Goal: Task Accomplishment & Management: Use online tool/utility

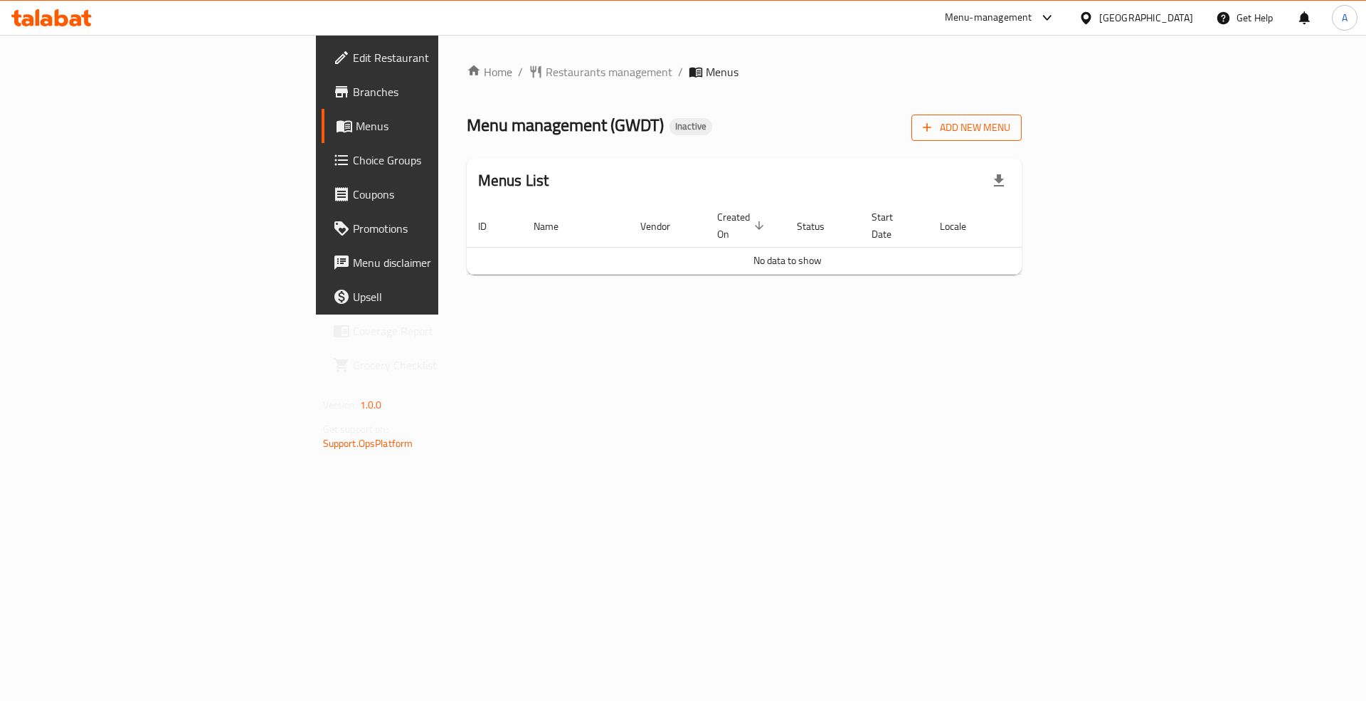
click at [1010, 123] on span "Add New Menu" at bounding box center [967, 128] width 88 height 18
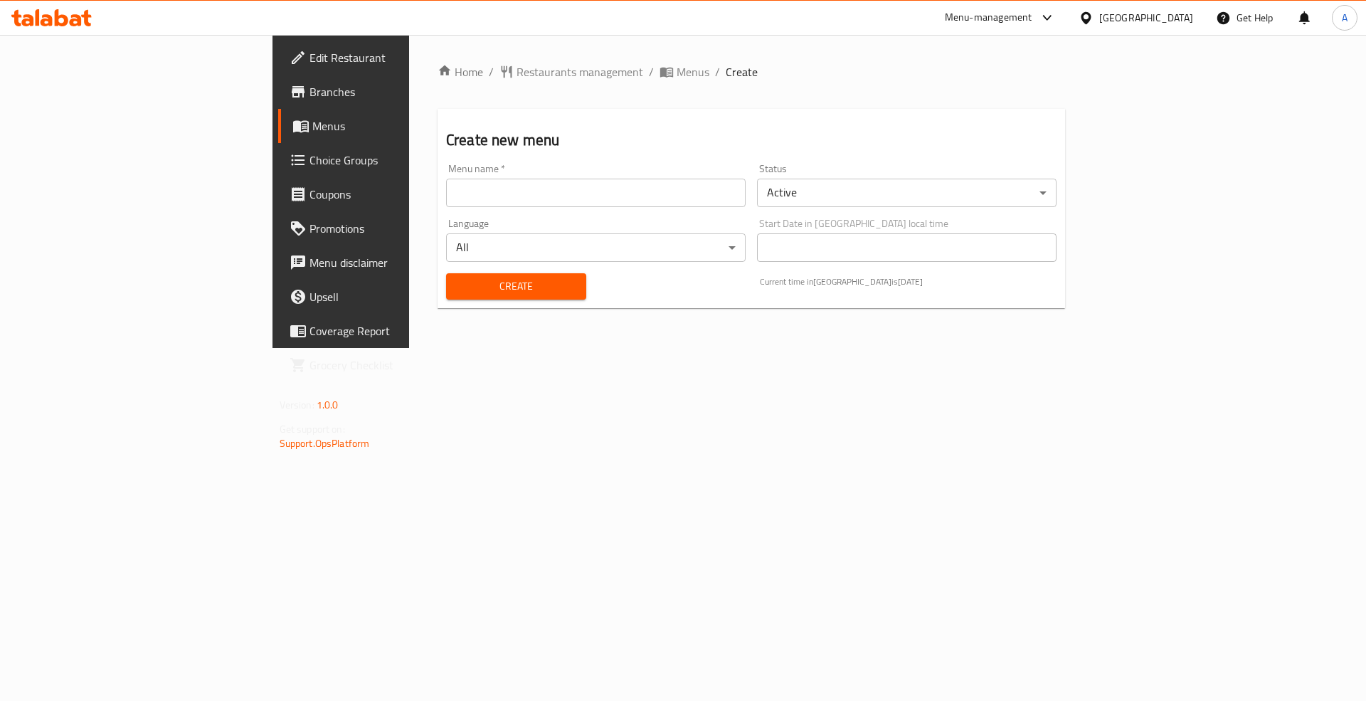
click at [446, 197] on input "text" at bounding box center [596, 193] width 300 height 28
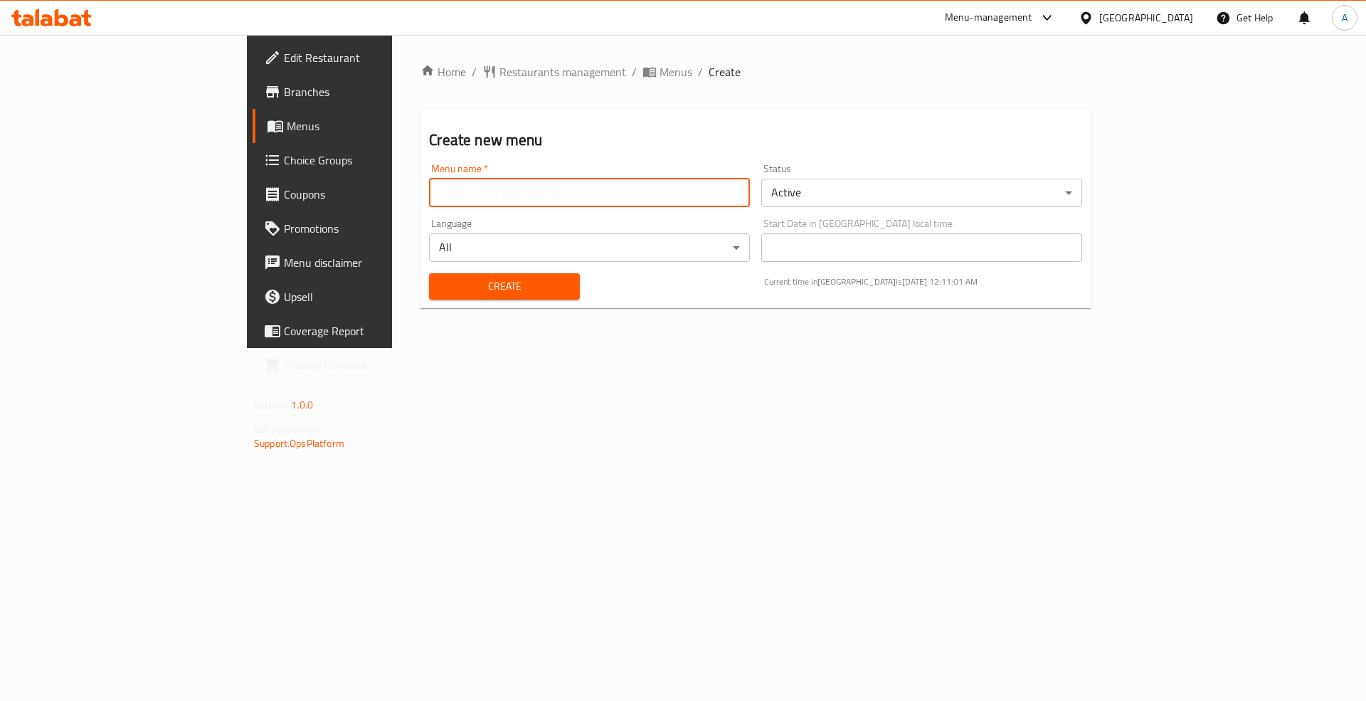
type input "Menu"
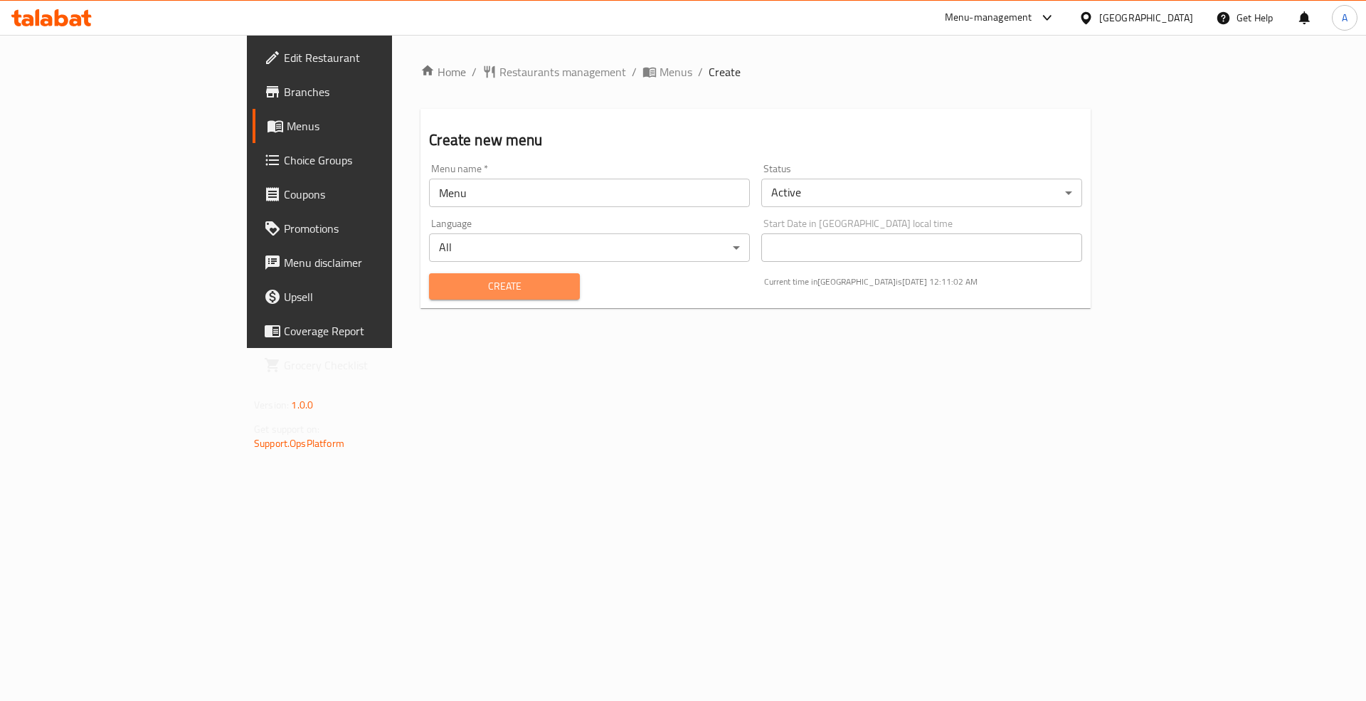
click at [440, 278] on span "Create" at bounding box center [503, 287] width 127 height 18
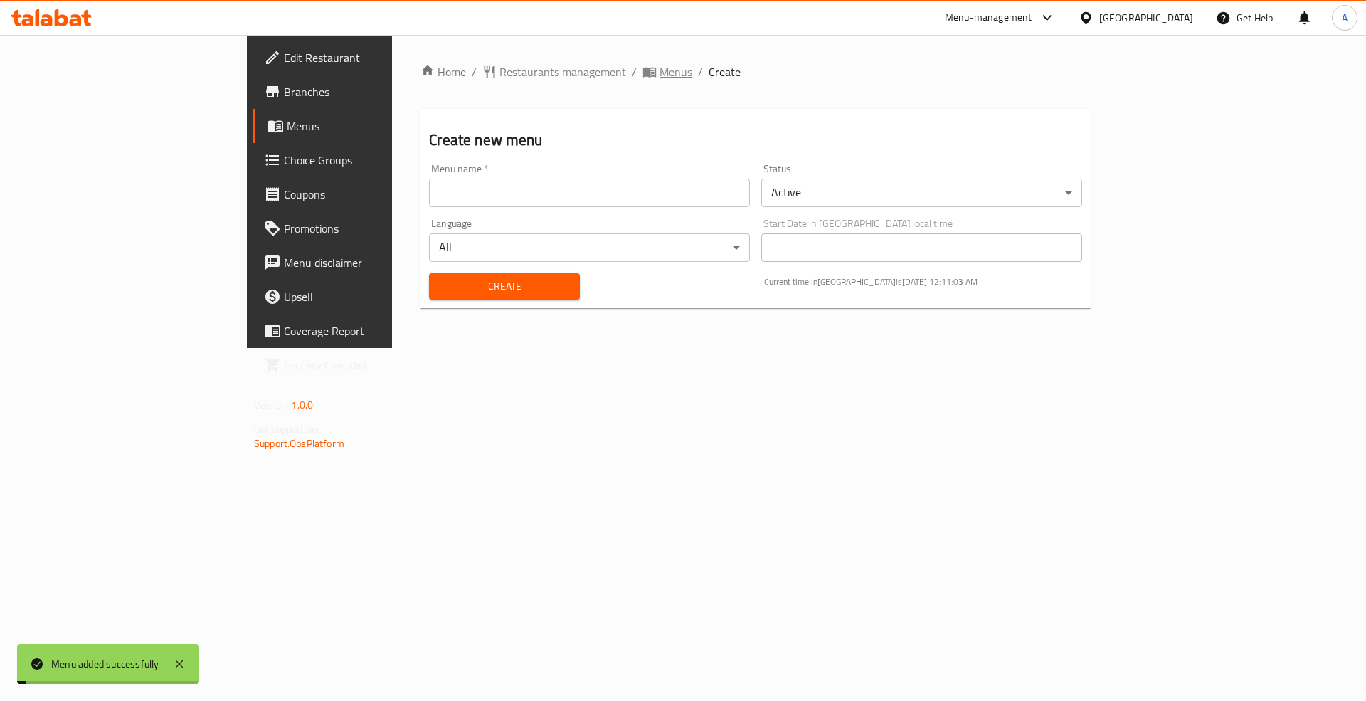
click at [660, 75] on span "Menus" at bounding box center [676, 71] width 33 height 17
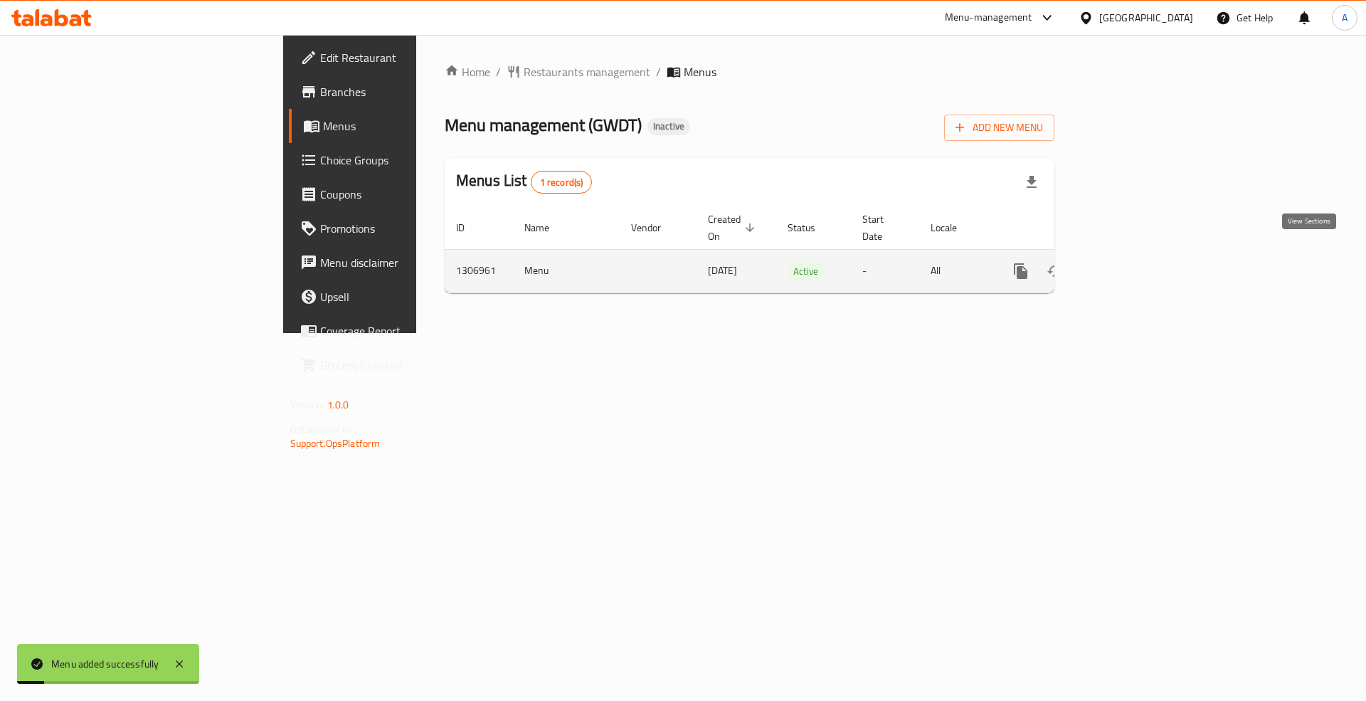
click at [1132, 263] on icon "enhanced table" at bounding box center [1123, 271] width 17 height 17
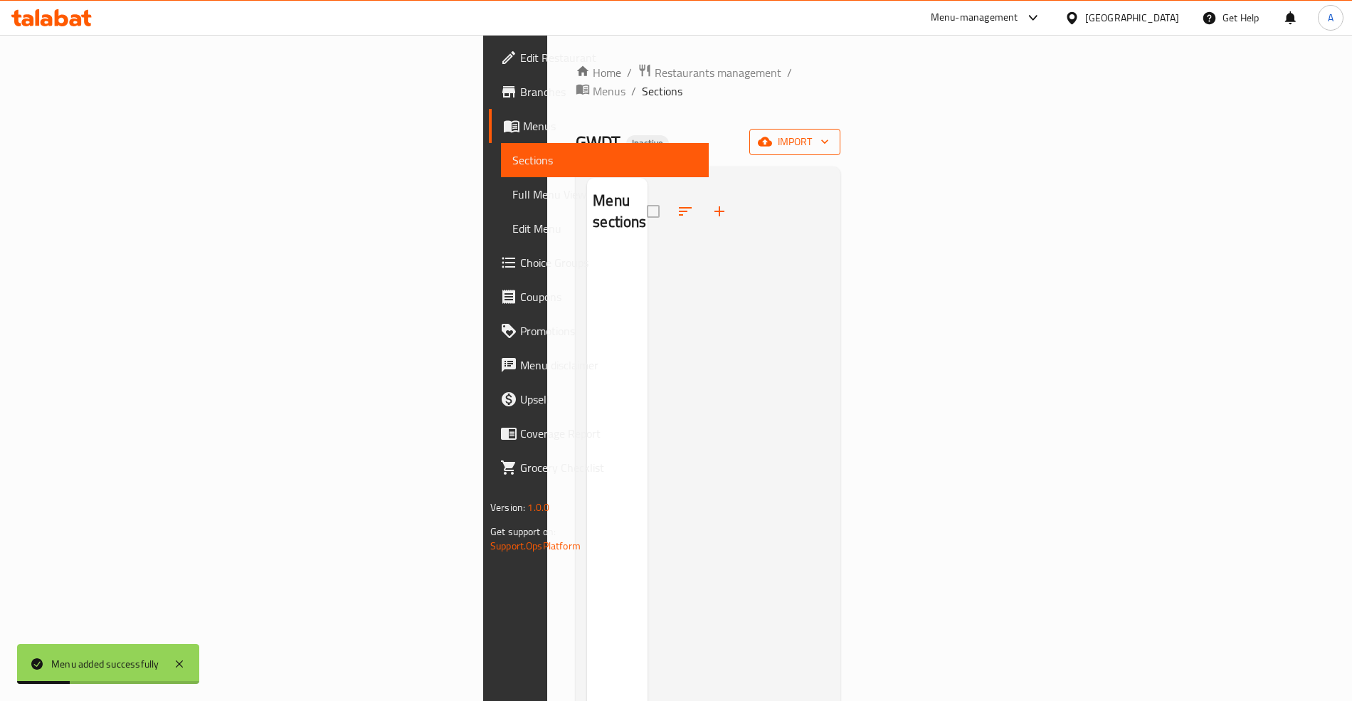
click at [772, 137] on icon "button" at bounding box center [765, 141] width 14 height 9
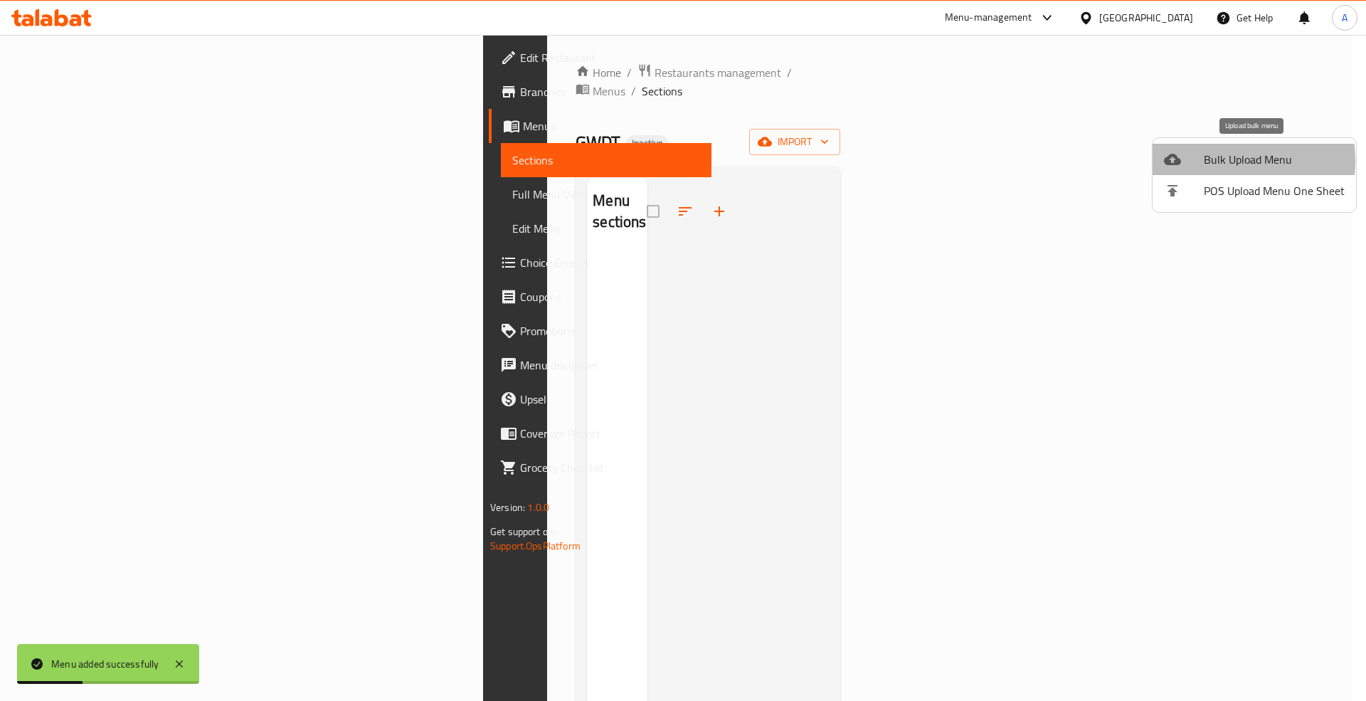
click at [1201, 161] on div at bounding box center [1184, 159] width 40 height 17
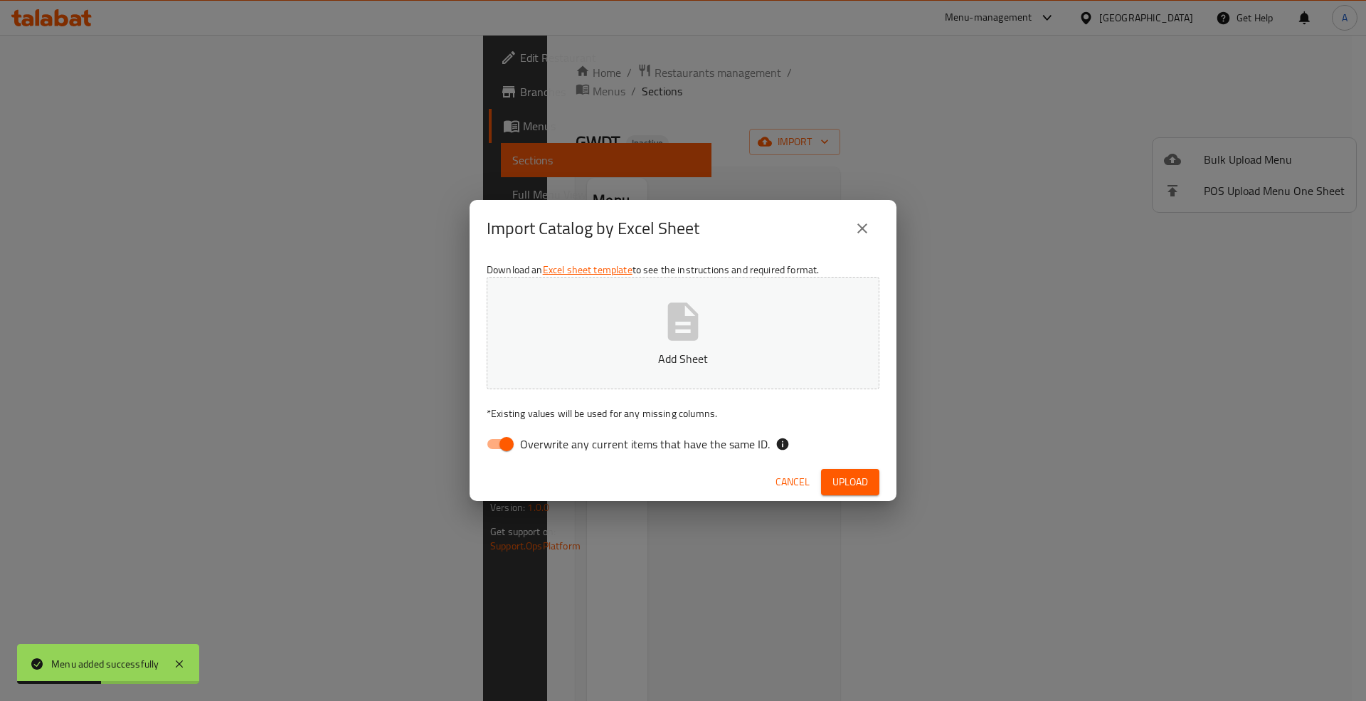
click at [640, 439] on span "Overwrite any current items that have the same ID." at bounding box center [645, 444] width 250 height 17
click at [547, 439] on input "Overwrite any current items that have the same ID." at bounding box center [506, 444] width 81 height 27
checkbox input "false"
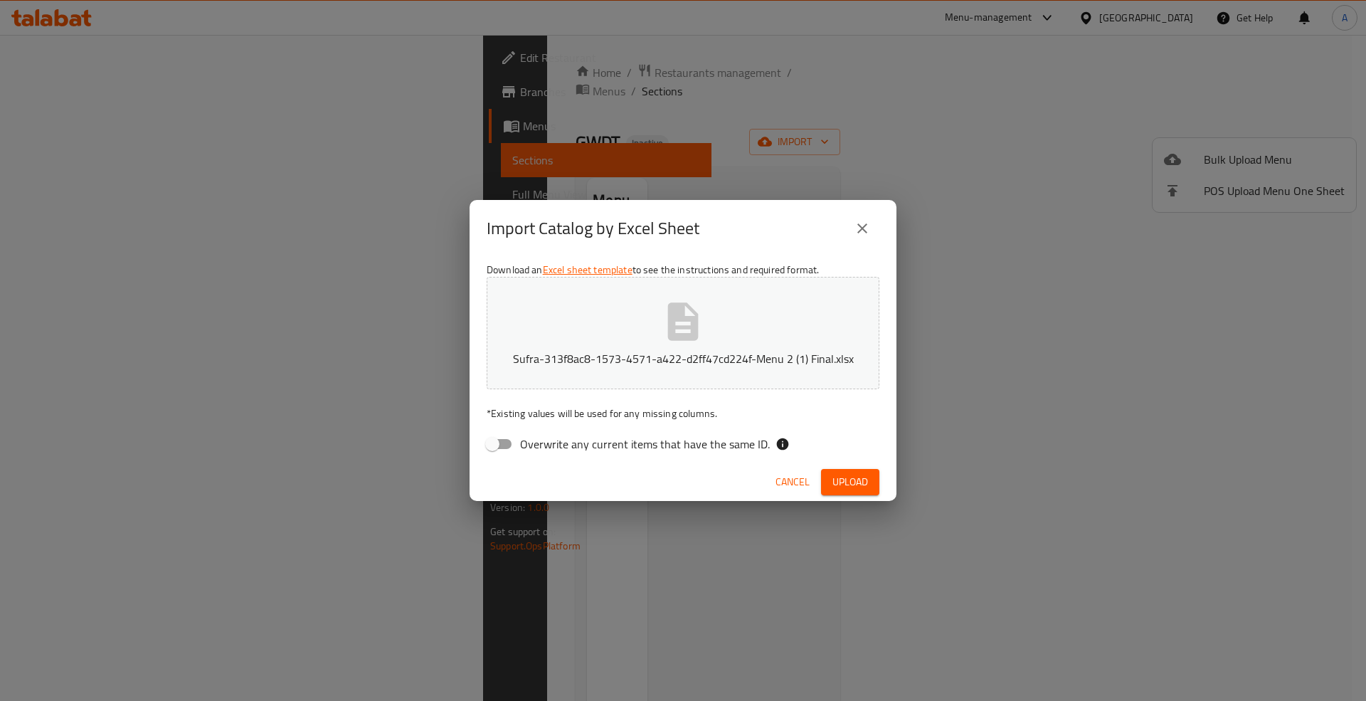
click at [860, 482] on span "Upload" at bounding box center [851, 482] width 36 height 18
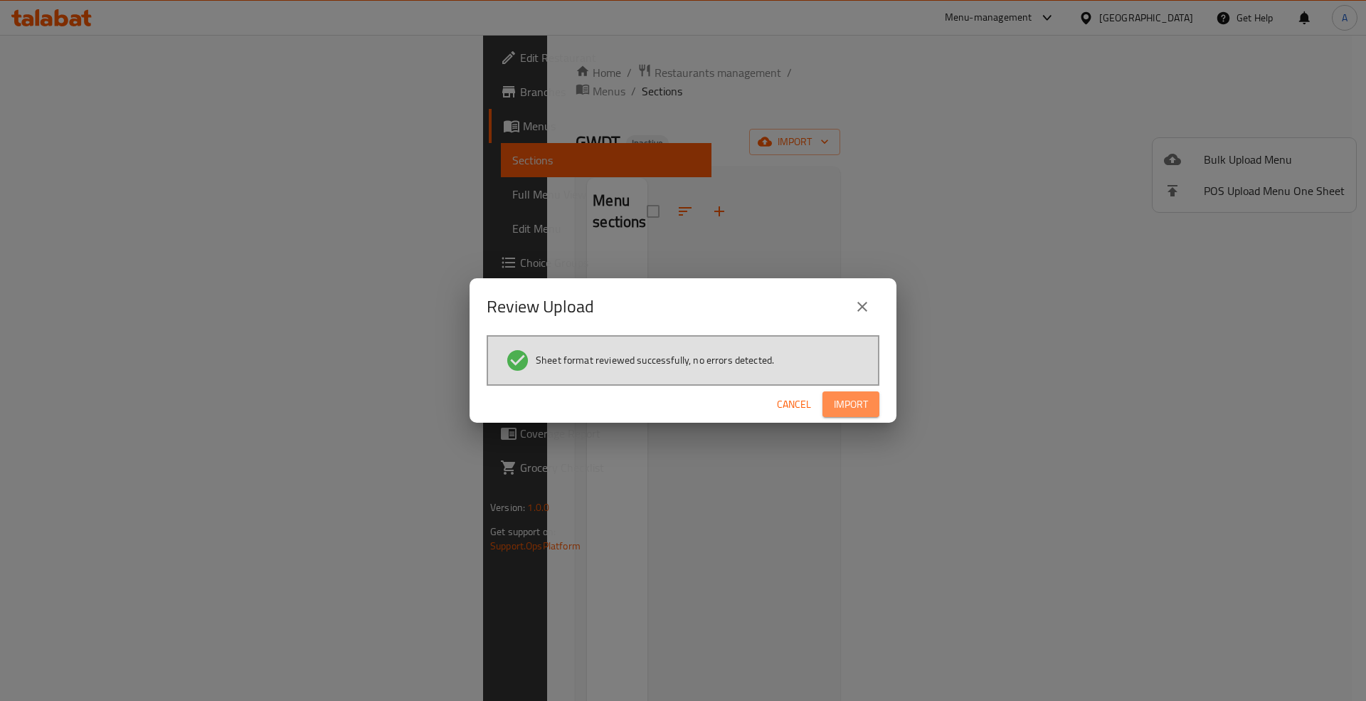
click at [845, 401] on span "Import" at bounding box center [851, 405] width 34 height 18
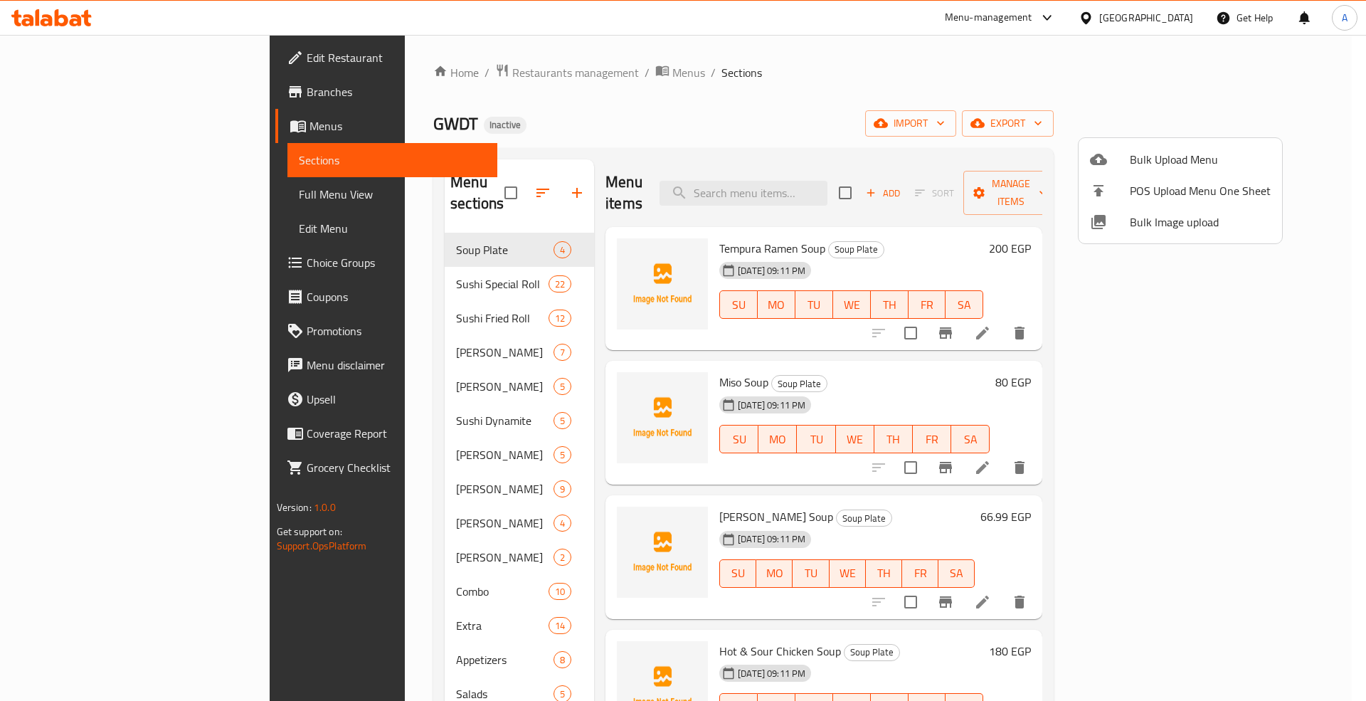
click at [77, 191] on div at bounding box center [683, 350] width 1366 height 701
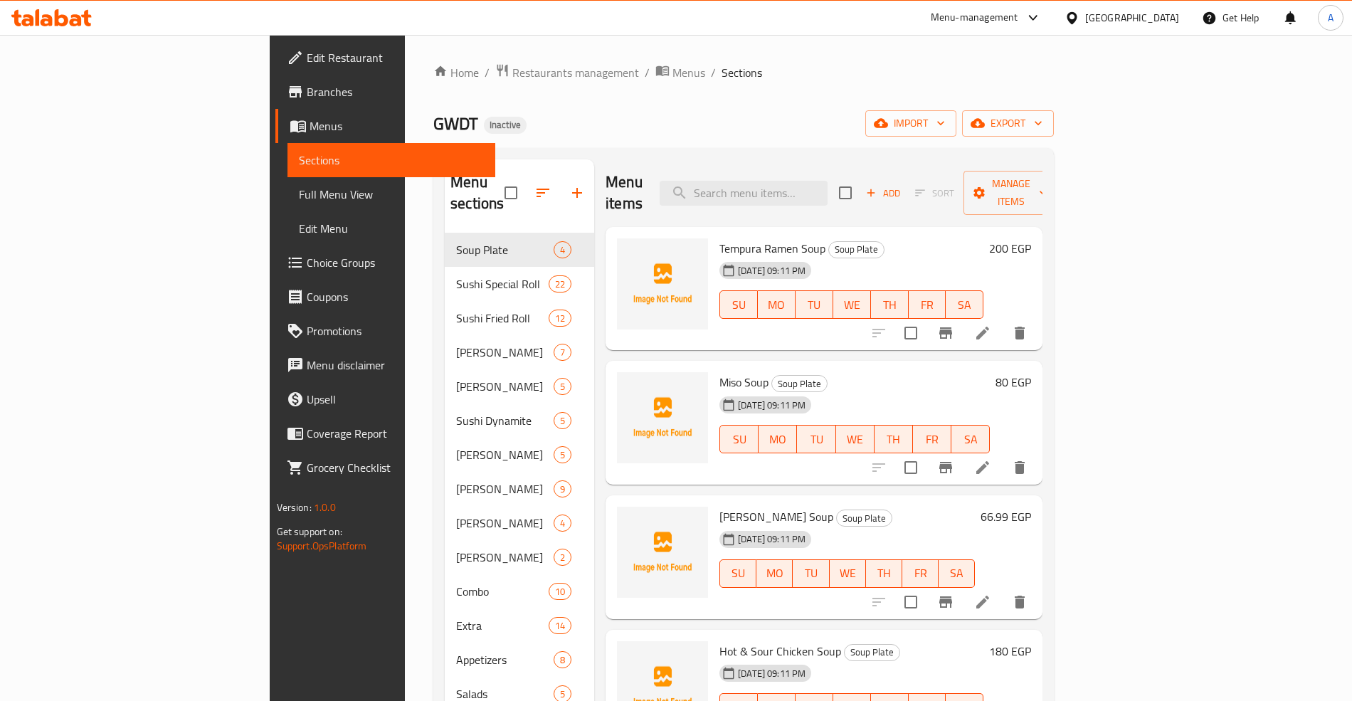
click at [299, 197] on span "Full Menu View" at bounding box center [391, 194] width 185 height 17
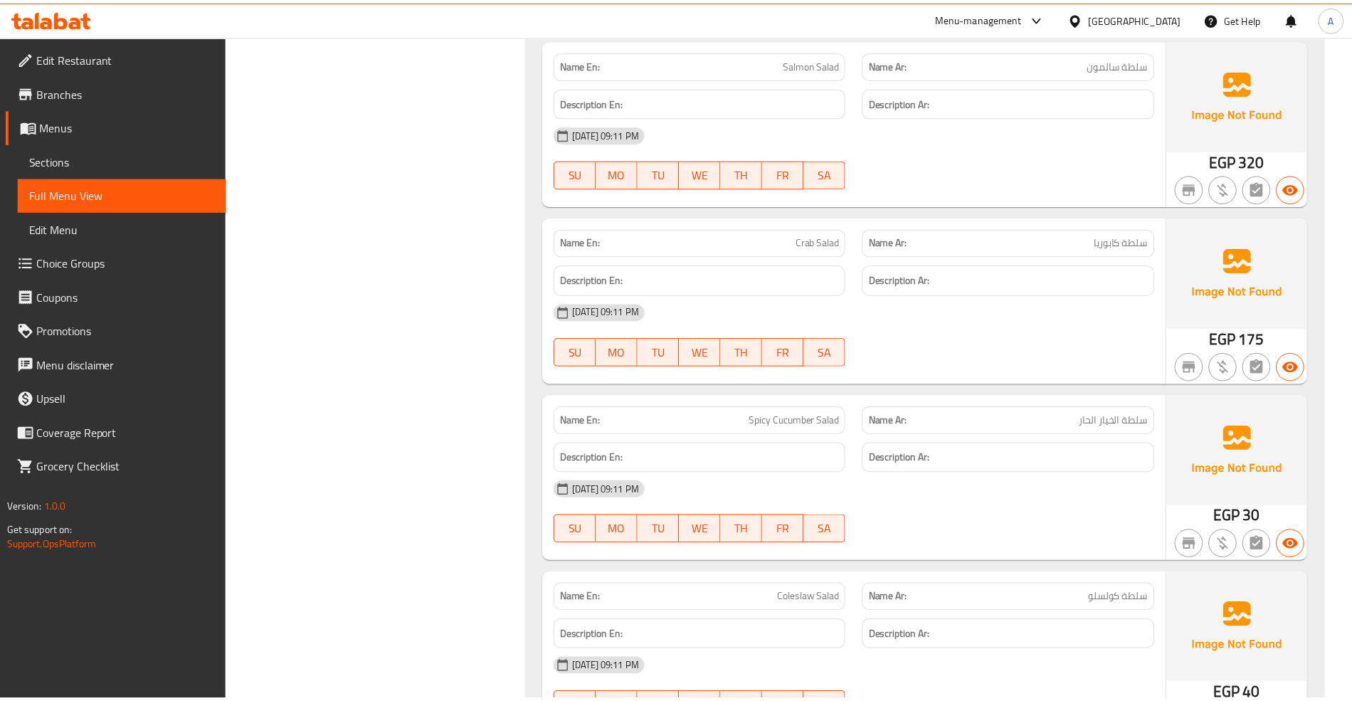
scroll to position [21278, 0]
